Goal: Task Accomplishment & Management: Manage account settings

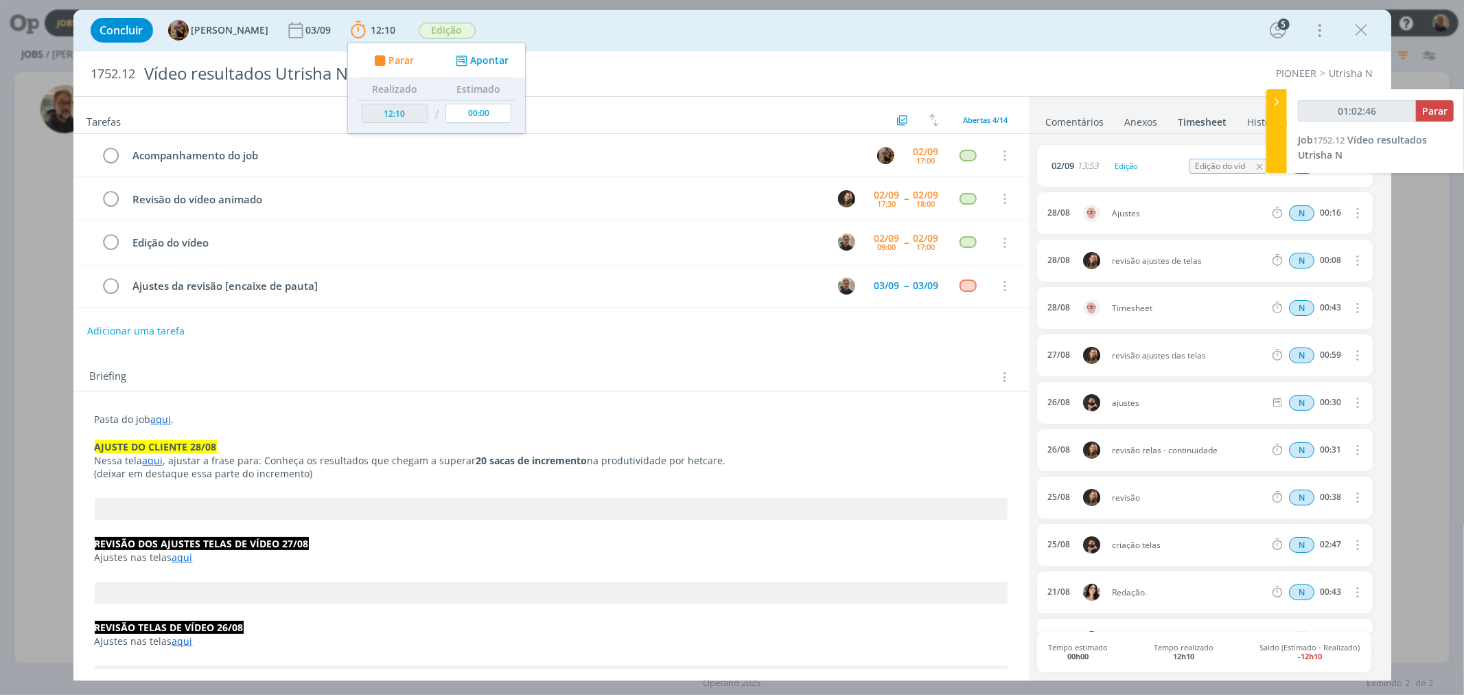
click at [162, 422] on link "aqui" at bounding box center [161, 419] width 21 height 13
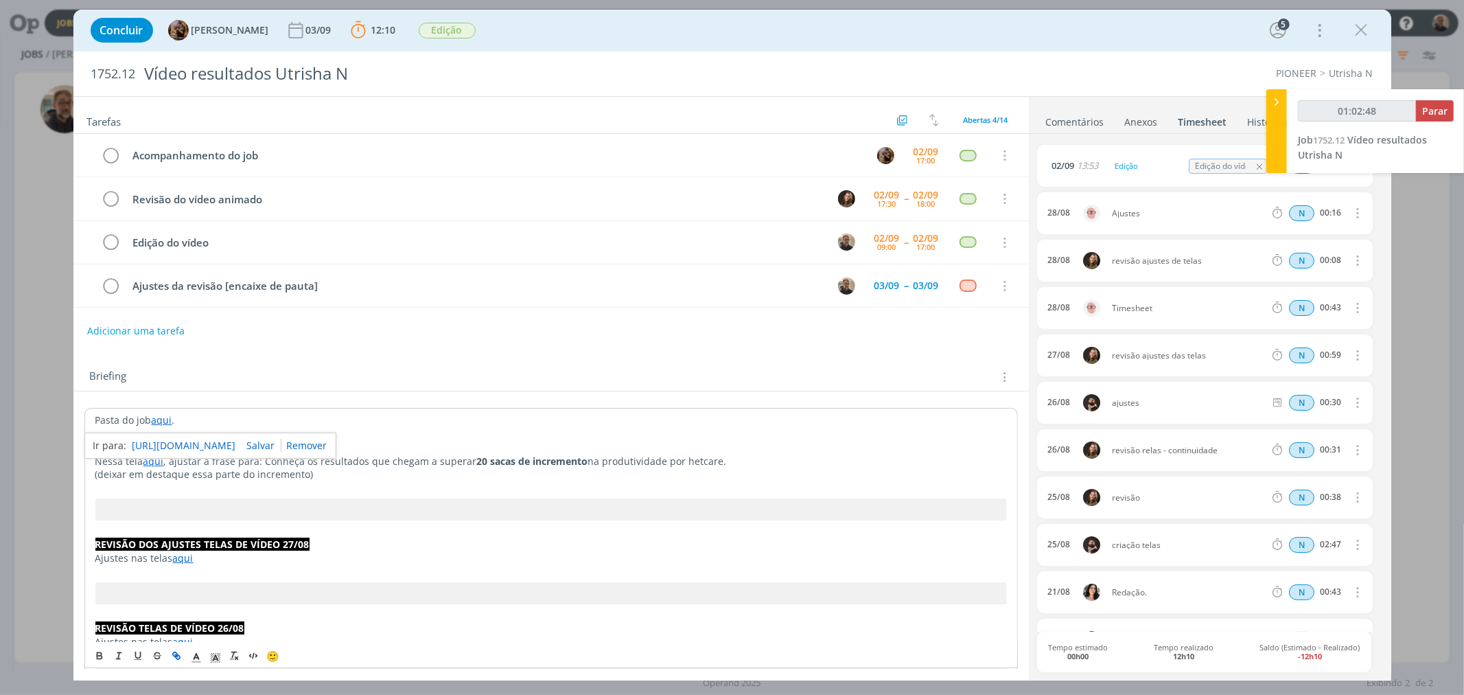
click at [194, 446] on link "[URL][DOMAIN_NAME]" at bounding box center [184, 446] width 104 height 18
type input "01:05:00"
click at [1435, 105] on span "Parar" at bounding box center [1434, 110] width 25 height 13
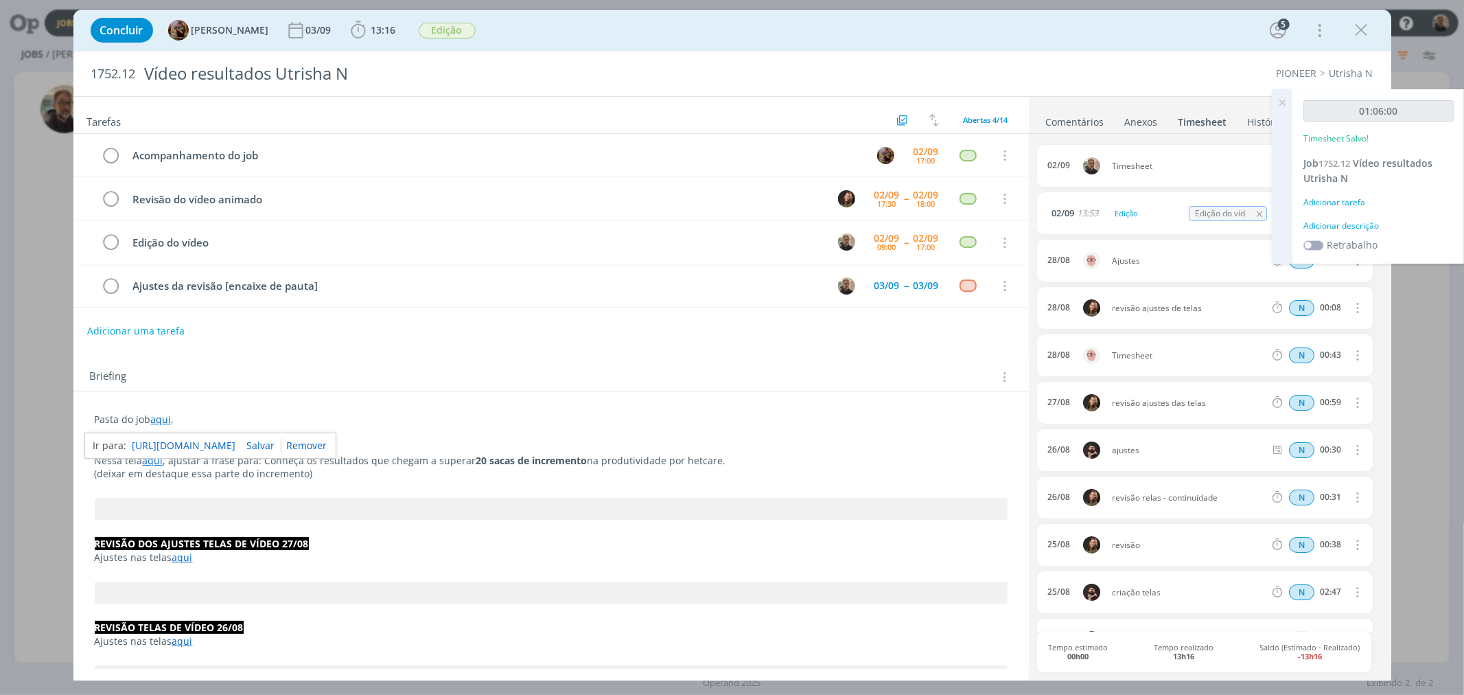
click at [1285, 101] on icon at bounding box center [1282, 102] width 25 height 27
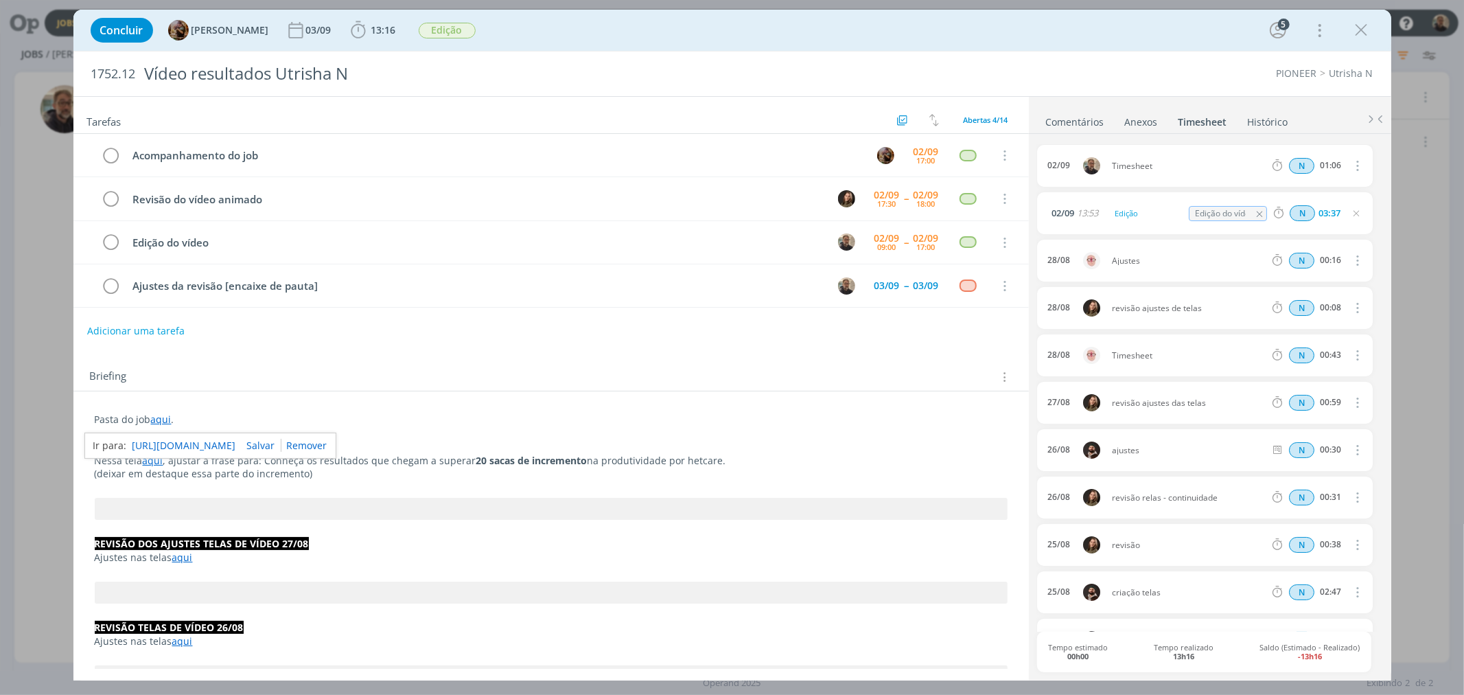
click at [1353, 165] on icon "dialog" at bounding box center [1356, 165] width 15 height 16
click at [1185, 162] on span "Timesheet" at bounding box center [1189, 166] width 164 height 8
click at [1113, 165] on span "Timesheet" at bounding box center [1189, 166] width 164 height 8
click at [1126, 167] on span "Timesheet" at bounding box center [1189, 166] width 164 height 8
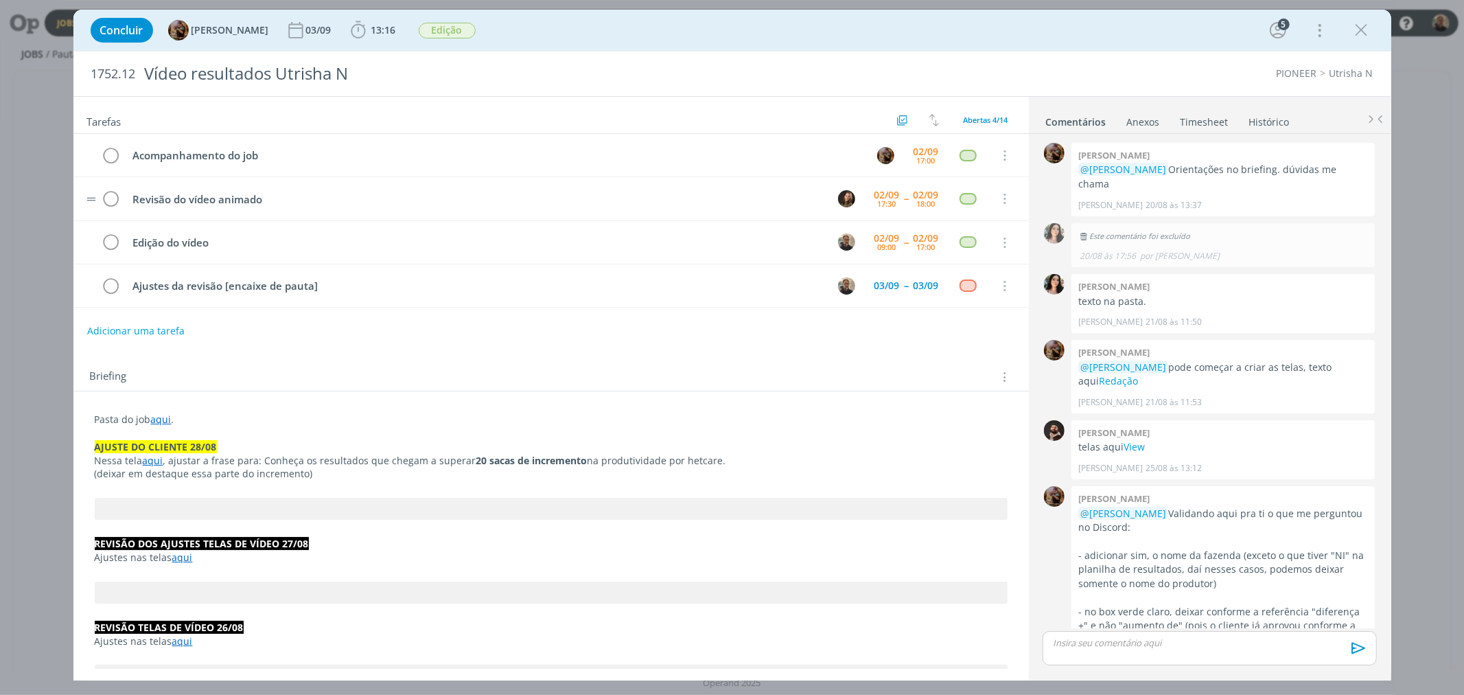
scroll to position [983, 0]
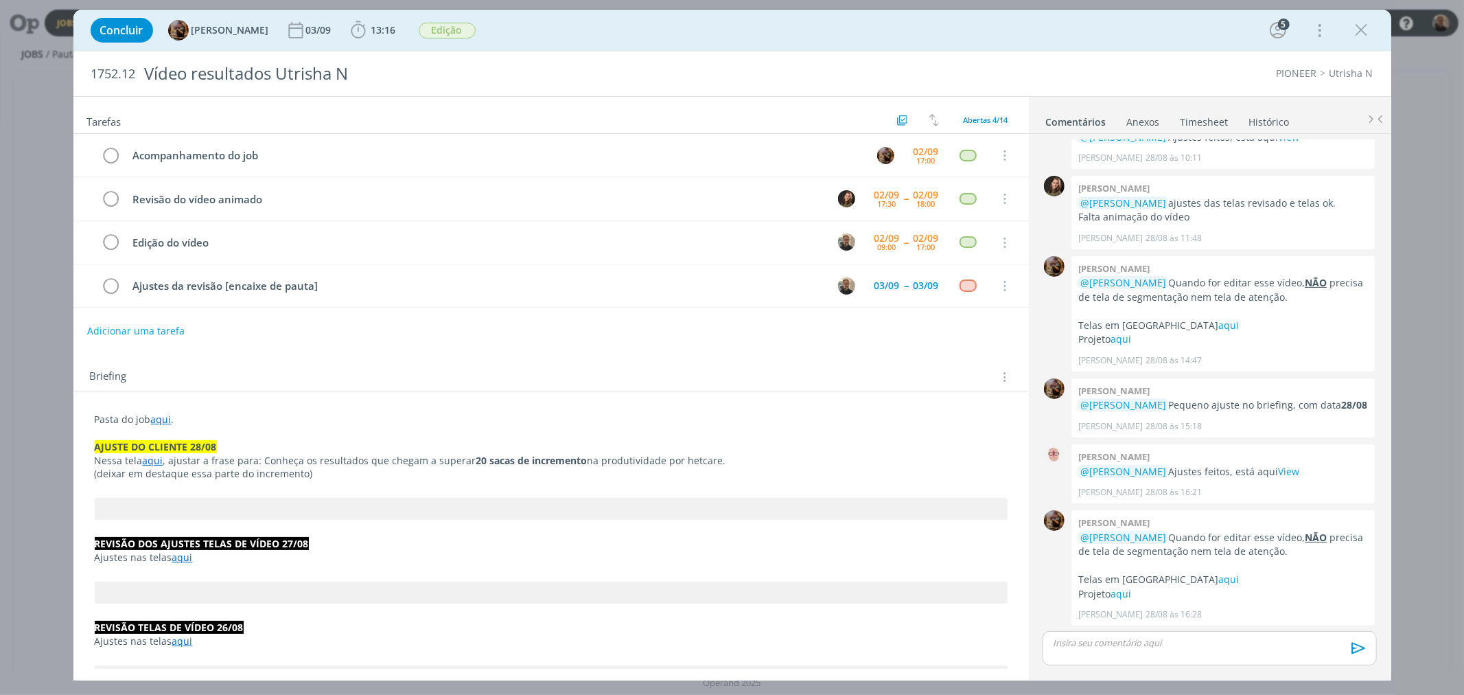
click at [1206, 121] on link "Timesheet" at bounding box center [1204, 119] width 49 height 20
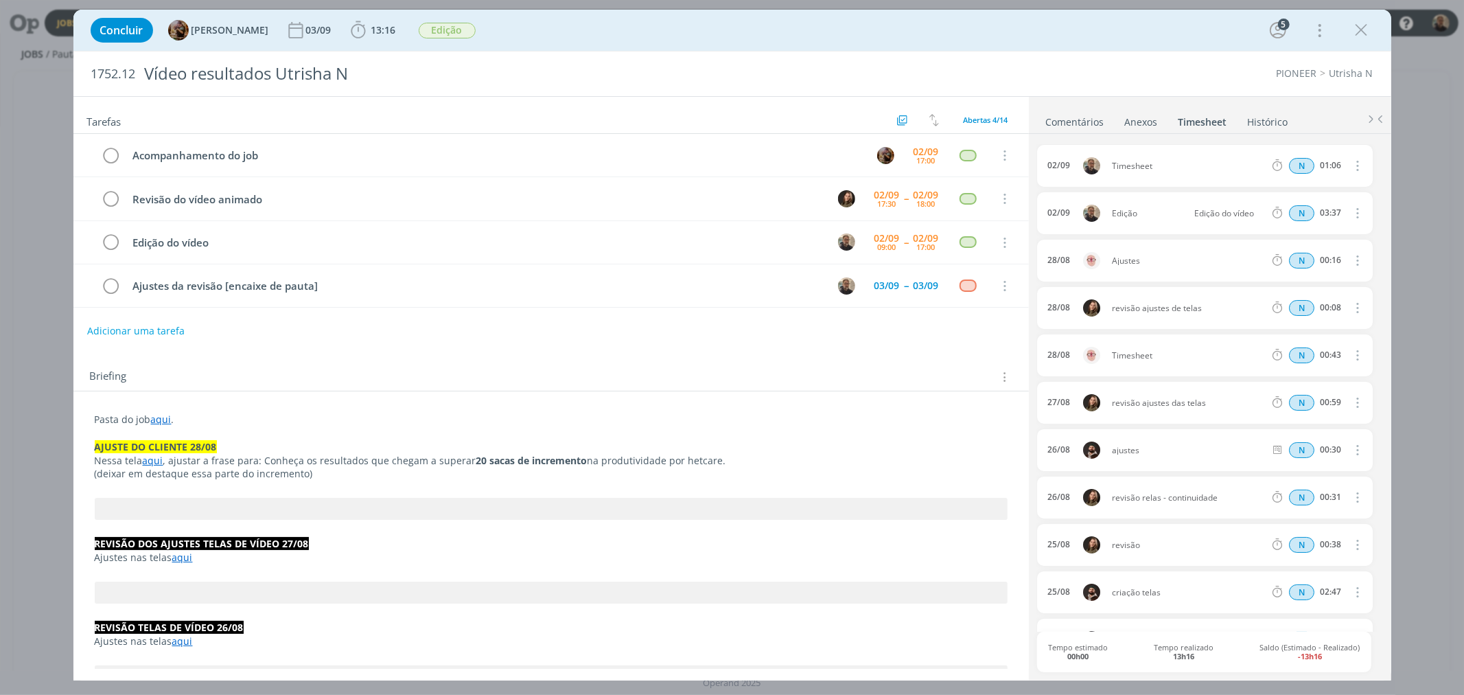
click at [1350, 167] on icon "dialog" at bounding box center [1356, 165] width 15 height 16
click at [1292, 208] on link "Editar" at bounding box center [1318, 211] width 108 height 22
click at [1136, 167] on div "Timesheet" at bounding box center [1149, 166] width 74 height 15
drag, startPoint x: 1157, startPoint y: 165, endPoint x: 1074, endPoint y: 165, distance: 82.4
click at [1074, 165] on div "02/09 15:36 Timesheet Selecione a tarefa N 01:06" at bounding box center [1204, 166] width 335 height 42
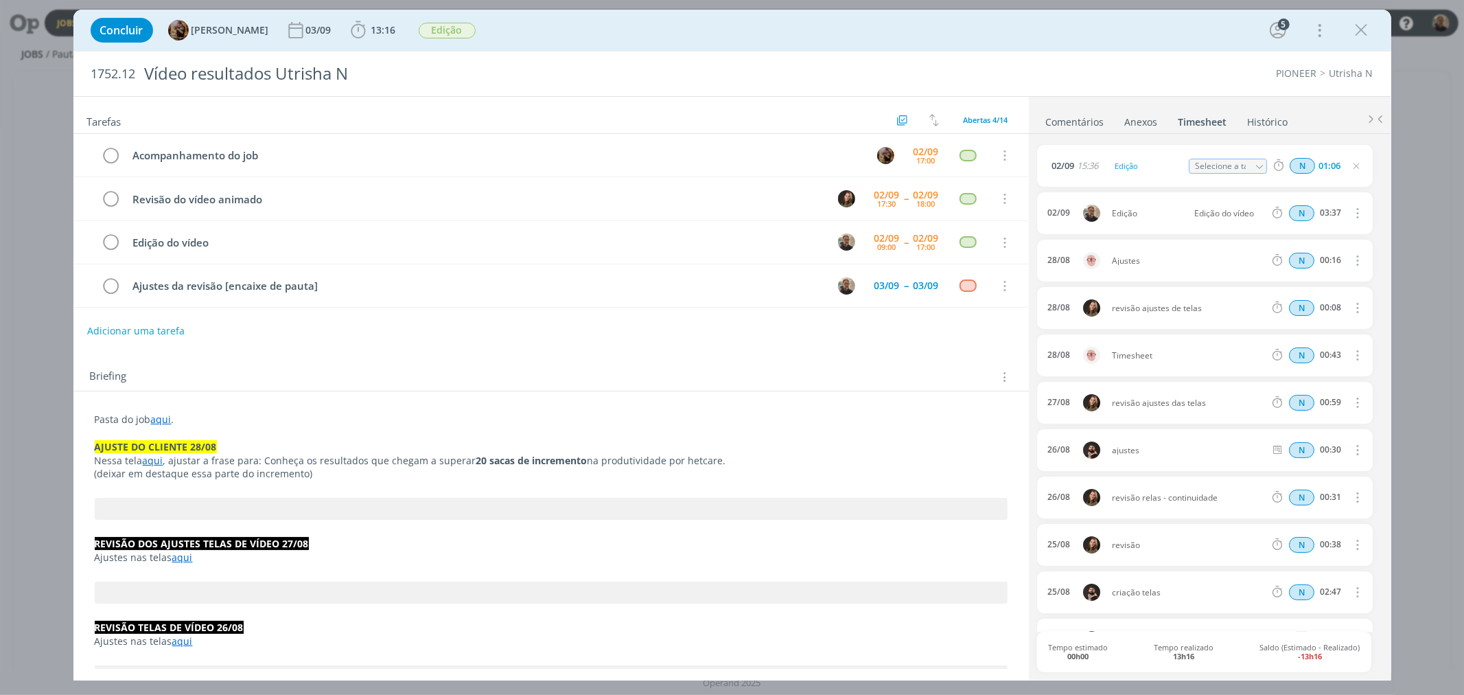
click at [1256, 167] on icon "dialog" at bounding box center [1260, 167] width 10 height 10
click at [1230, 264] on div "Edição do vídeo - [PERSON_NAME]" at bounding box center [1239, 267] width 82 height 11
type input "Edição do vídeo"
click at [1073, 117] on link "Comentários" at bounding box center [1075, 119] width 60 height 20
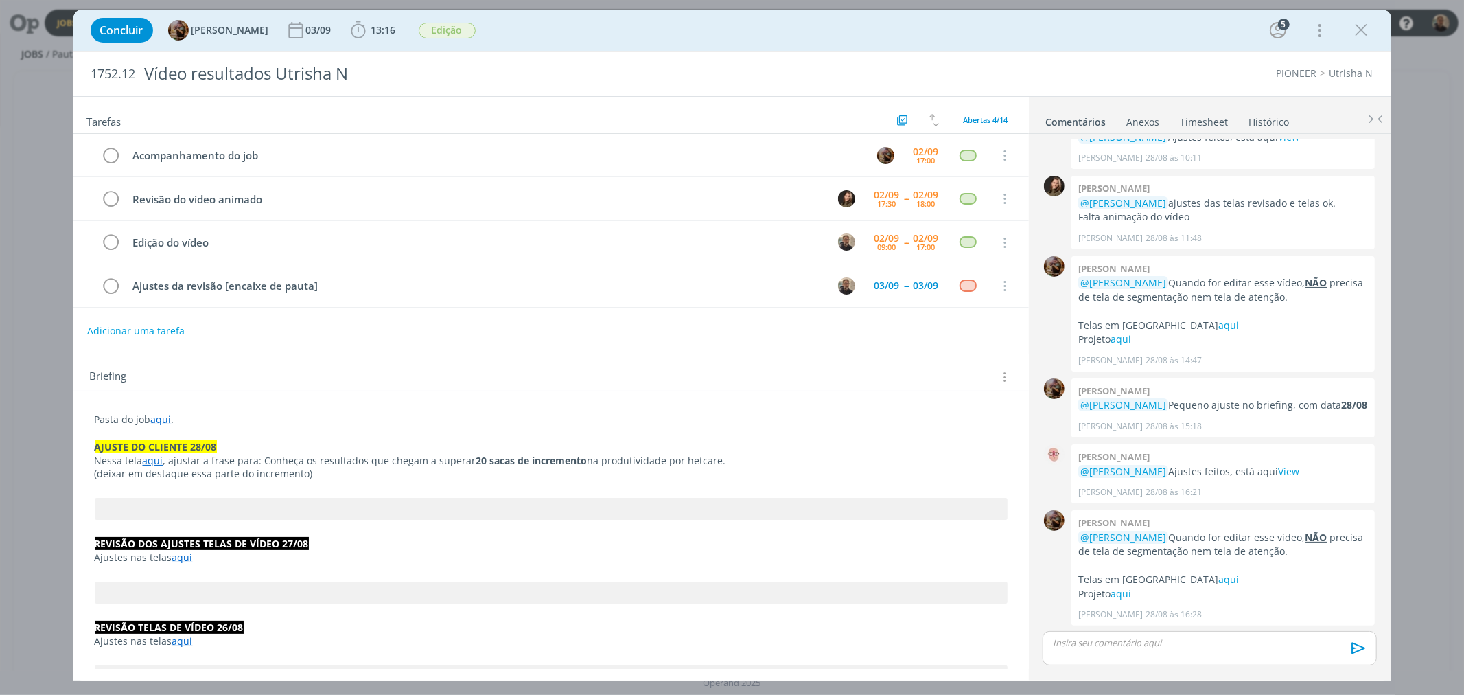
click at [1126, 648] on p "dialog" at bounding box center [1210, 642] width 312 height 12
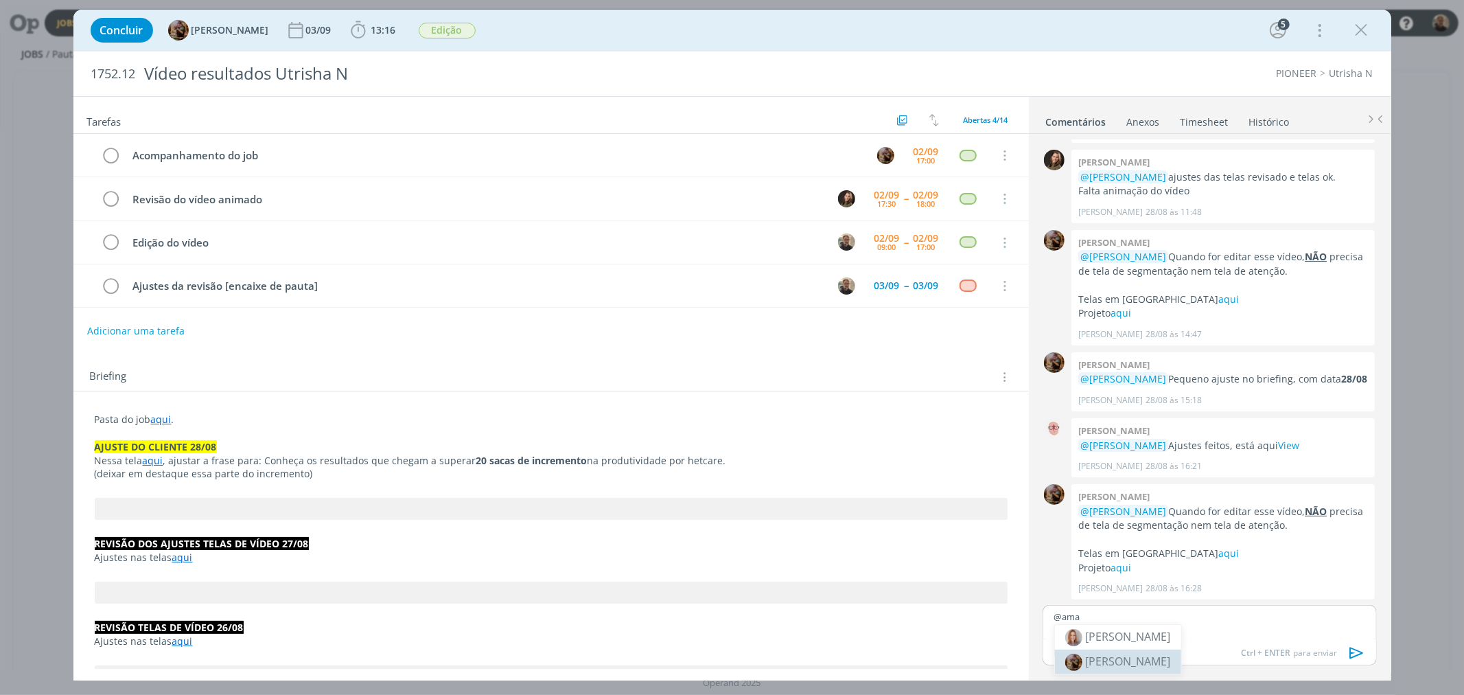
click at [1122, 659] on span "[PERSON_NAME]" at bounding box center [1128, 660] width 85 height 15
drag, startPoint x: 1146, startPoint y: 616, endPoint x: 1161, endPoint y: 618, distance: 15.2
click at [1161, 618] on p "﻿ @ Amanda Rodrigues ﻿ link com o vídeo" at bounding box center [1210, 616] width 312 height 12
click at [1120, 654] on icon "dialog" at bounding box center [1115, 652] width 11 height 11
paste input "https://sobeae.sharepoint.com/:v:/s/SOBEAE/EcVyBDT4HbhEgw_qXUDymwEBWKbLZjqLfspM…"
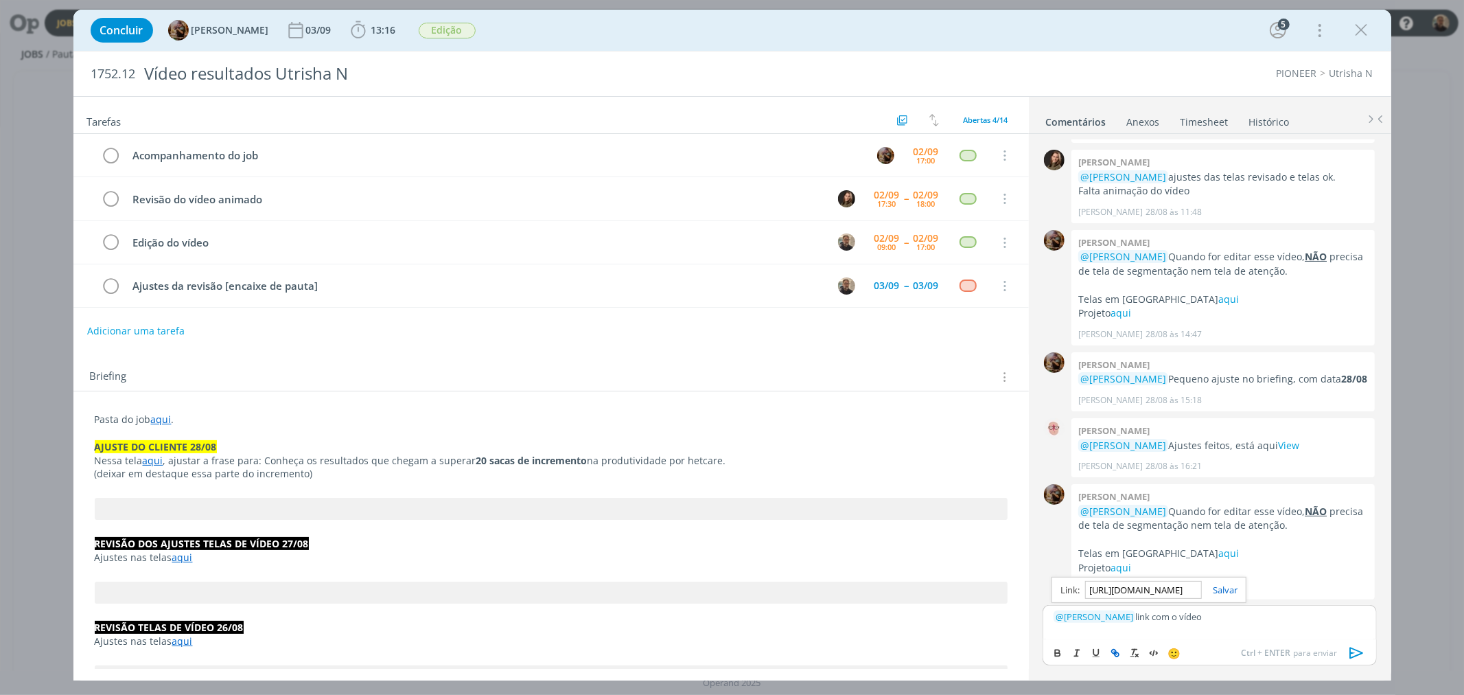
scroll to position [0, 366]
type input "https://sobeae.sharepoint.com/:v:/s/SOBEAE/EcVyBDT4HbhEgw_qXUDymwEBWKbLZjqLfspM…"
click at [1226, 588] on link "dialog" at bounding box center [1220, 589] width 36 height 12
click at [1356, 652] on icon "dialog" at bounding box center [1357, 652] width 21 height 21
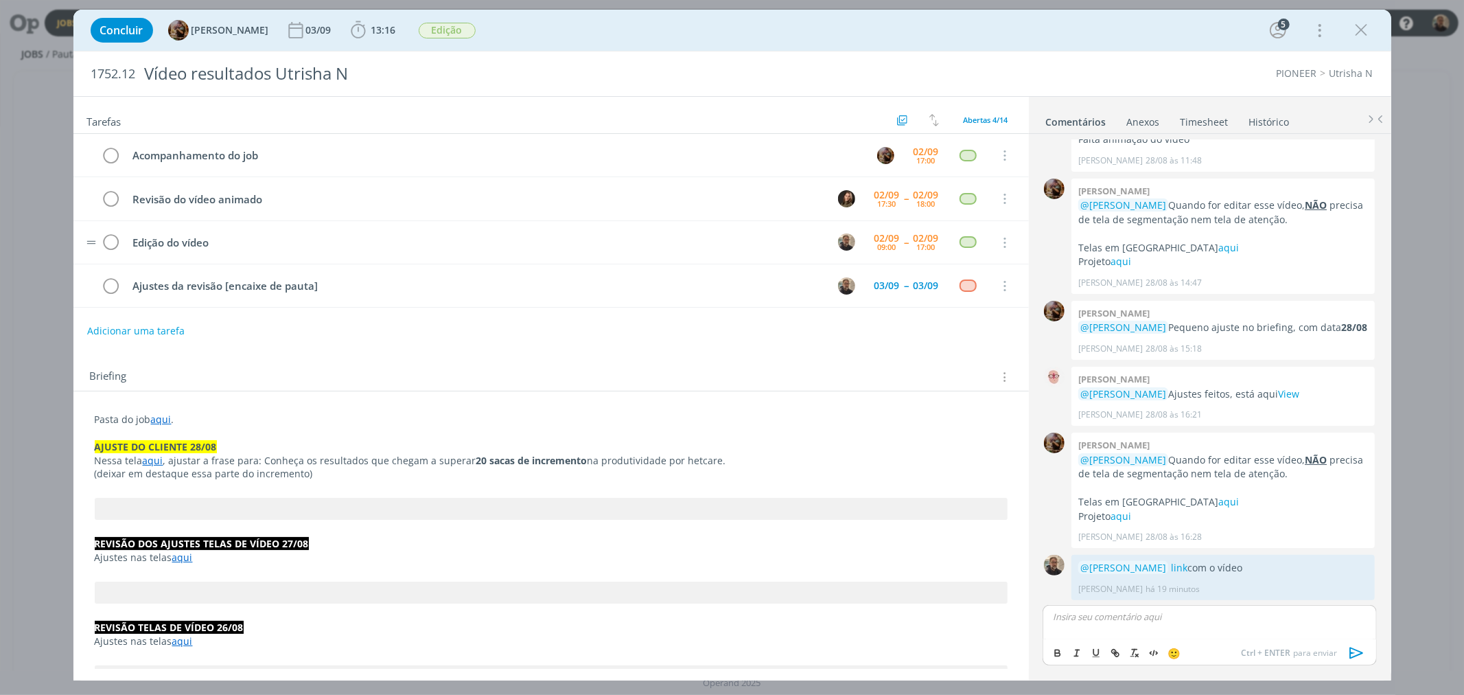
scroll to position [1126, 0]
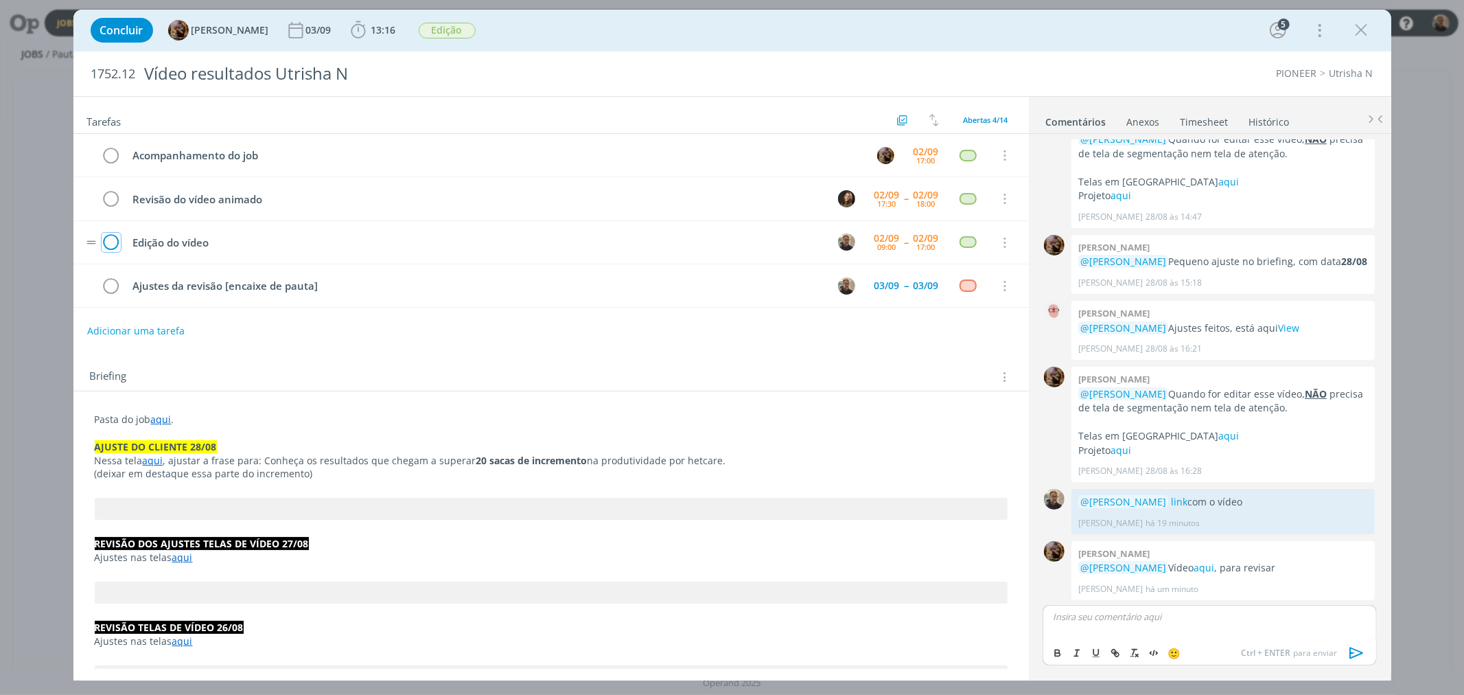
click at [115, 242] on icon "dialog" at bounding box center [111, 243] width 19 height 21
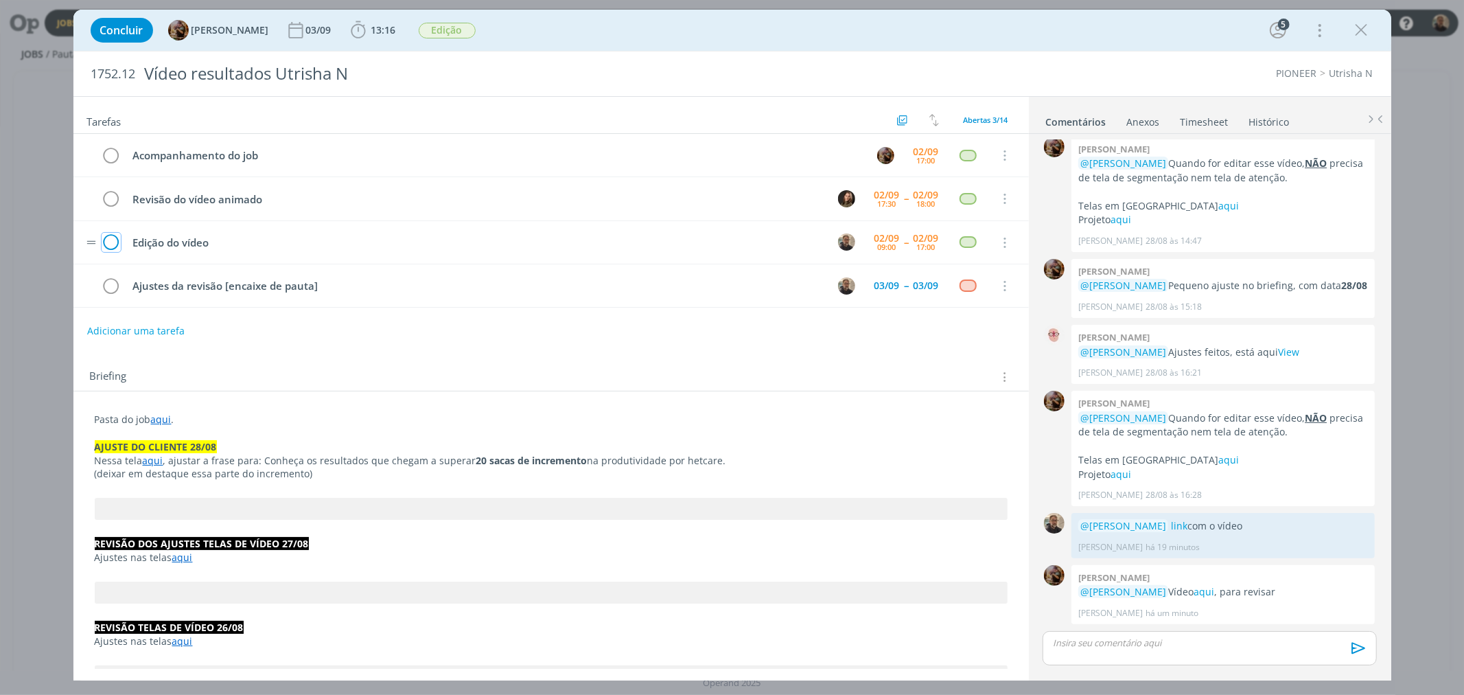
scroll to position [1100, 0]
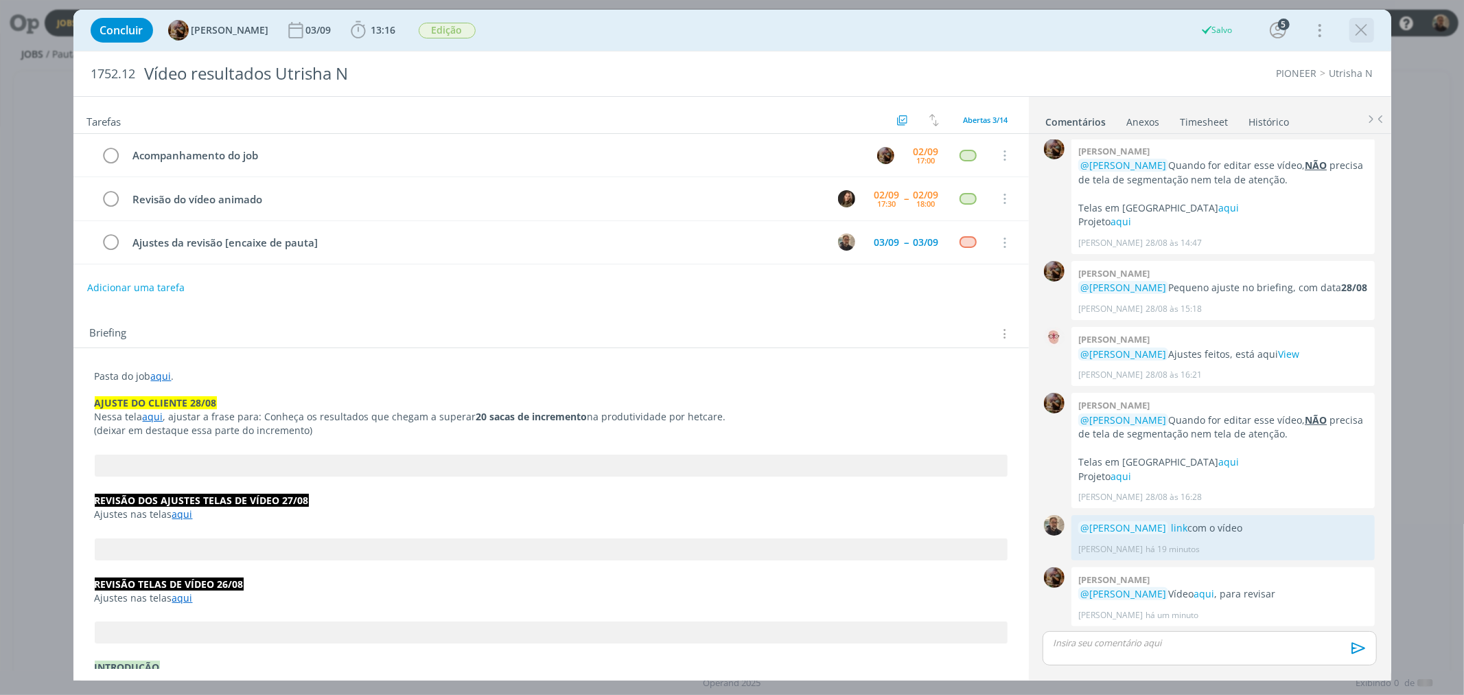
click at [1361, 24] on icon "dialog" at bounding box center [1362, 30] width 21 height 21
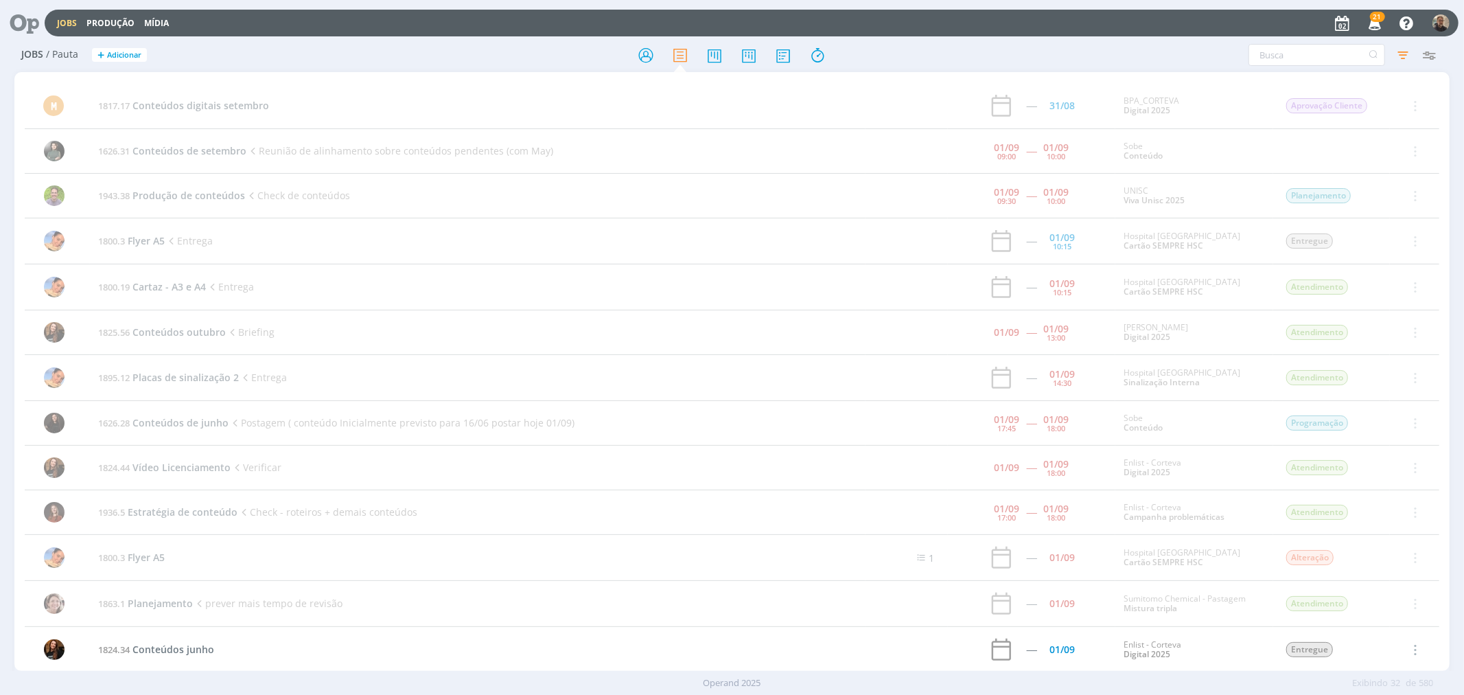
click at [21, 21] on icon at bounding box center [19, 23] width 28 height 27
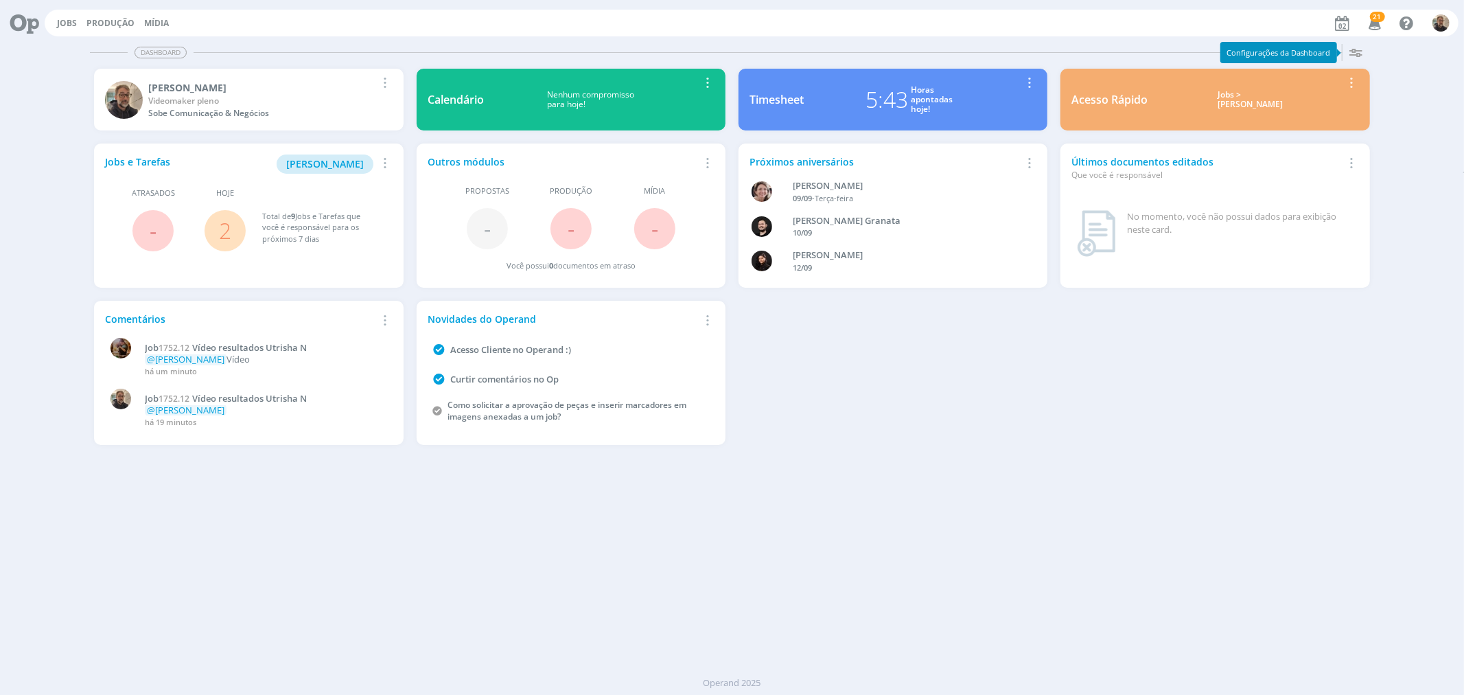
click at [227, 229] on link "2" at bounding box center [225, 231] width 12 height 30
